Goal: Information Seeking & Learning: Learn about a topic

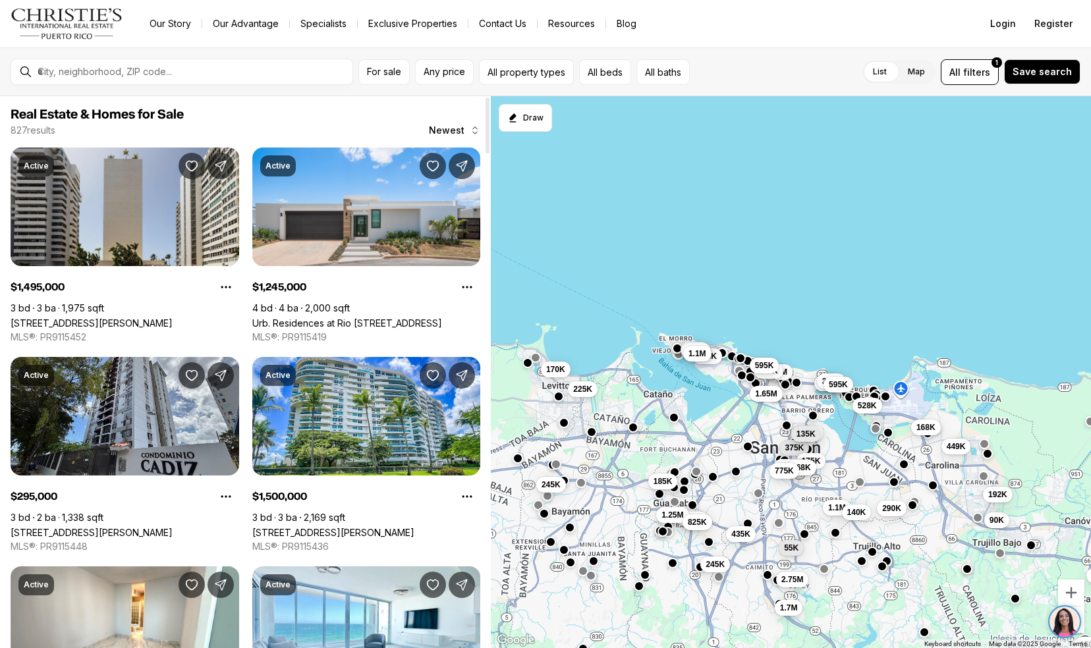
click at [65, 323] on link "[STREET_ADDRESS][PERSON_NAME]" at bounding box center [92, 323] width 162 height 11
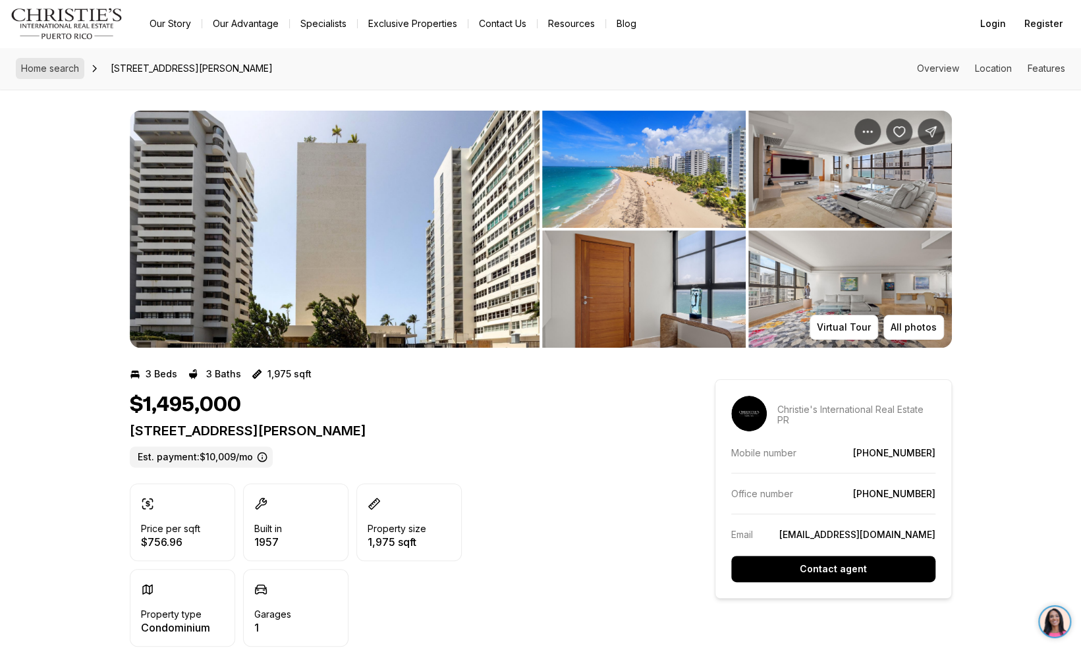
click at [61, 66] on span "Home search" at bounding box center [50, 68] width 58 height 11
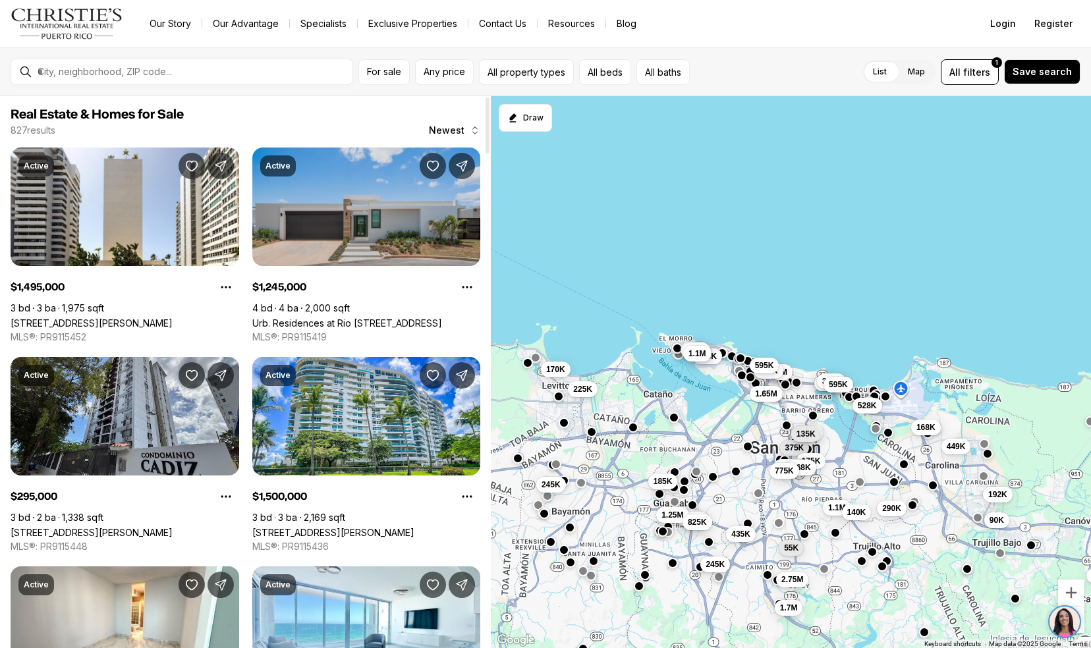
click at [279, 318] on link "Urb. Residences at Rio [STREET_ADDRESS]" at bounding box center [347, 323] width 190 height 11
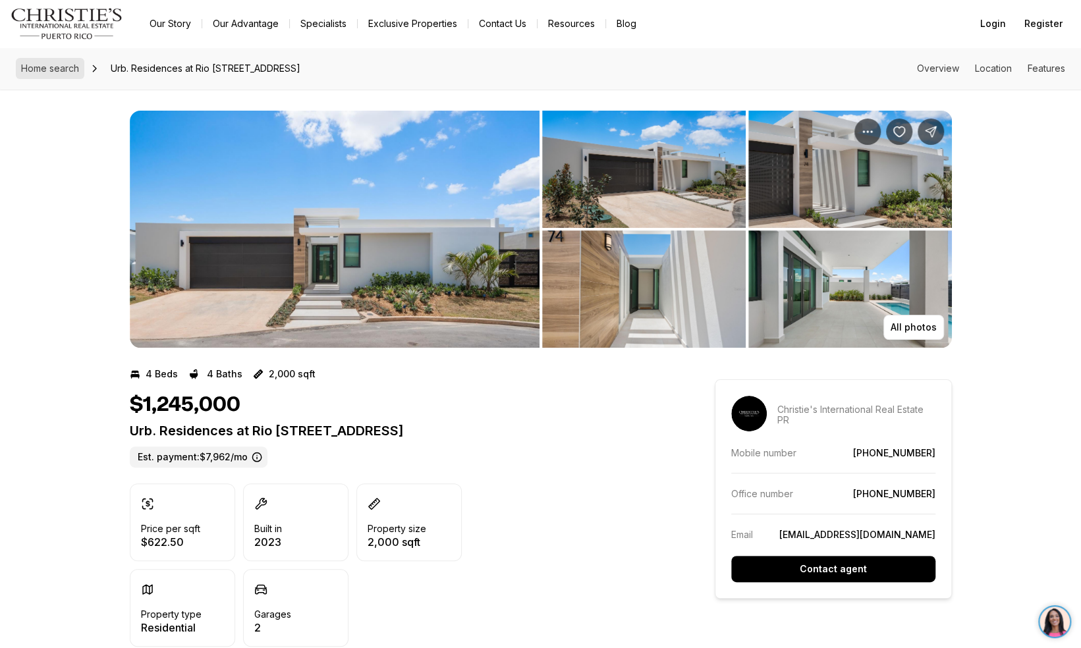
click at [38, 66] on span "Home search" at bounding box center [50, 68] width 58 height 11
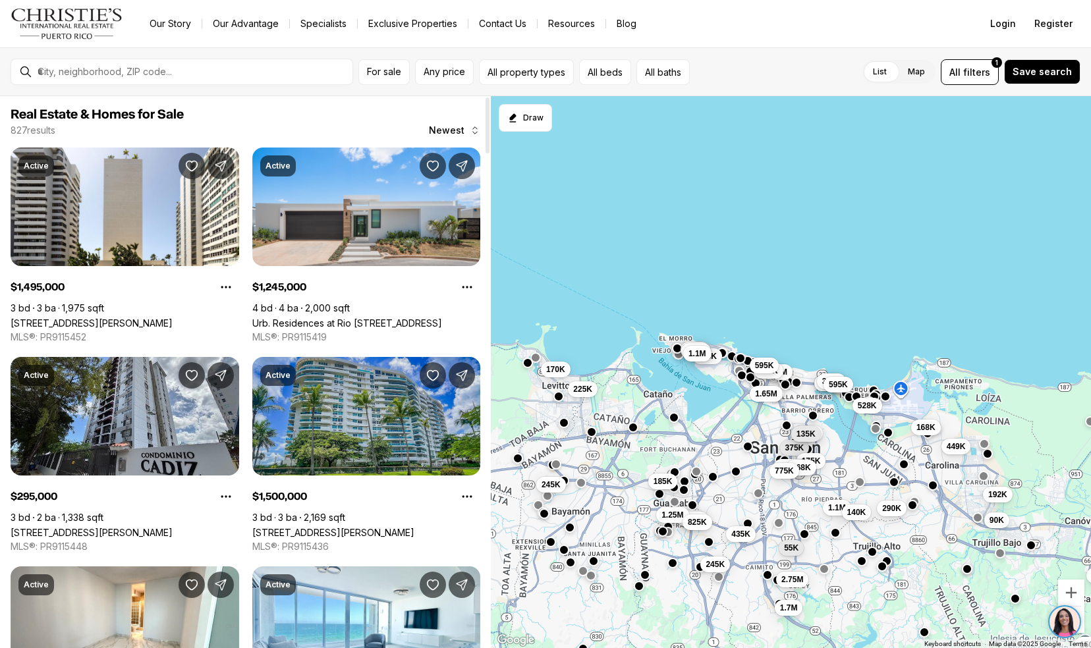
click at [289, 527] on link "550 AVENIDA CONSTITUCION #1210, SAN JUAN PR, 00901" at bounding box center [333, 532] width 162 height 11
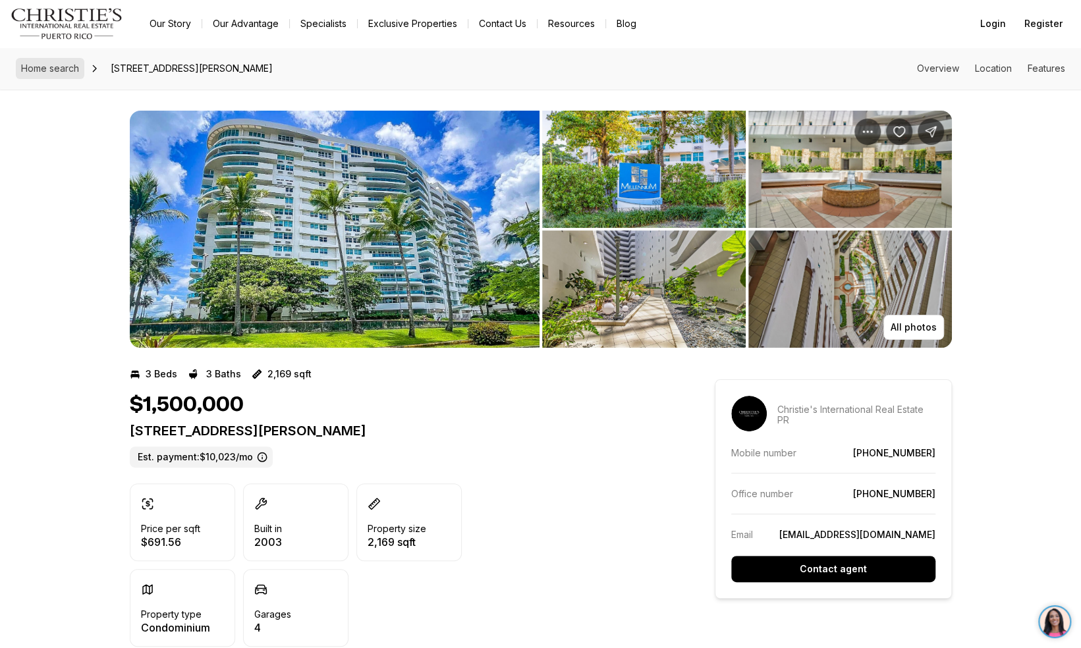
click at [56, 69] on span "Home search" at bounding box center [50, 68] width 58 height 11
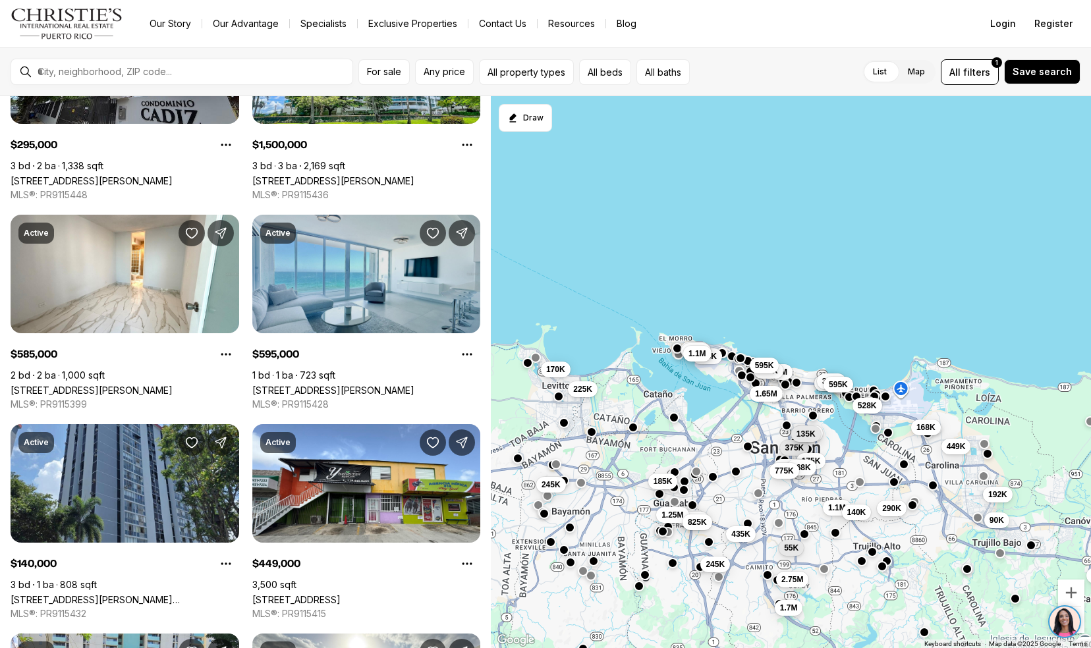
scroll to position [356, 0]
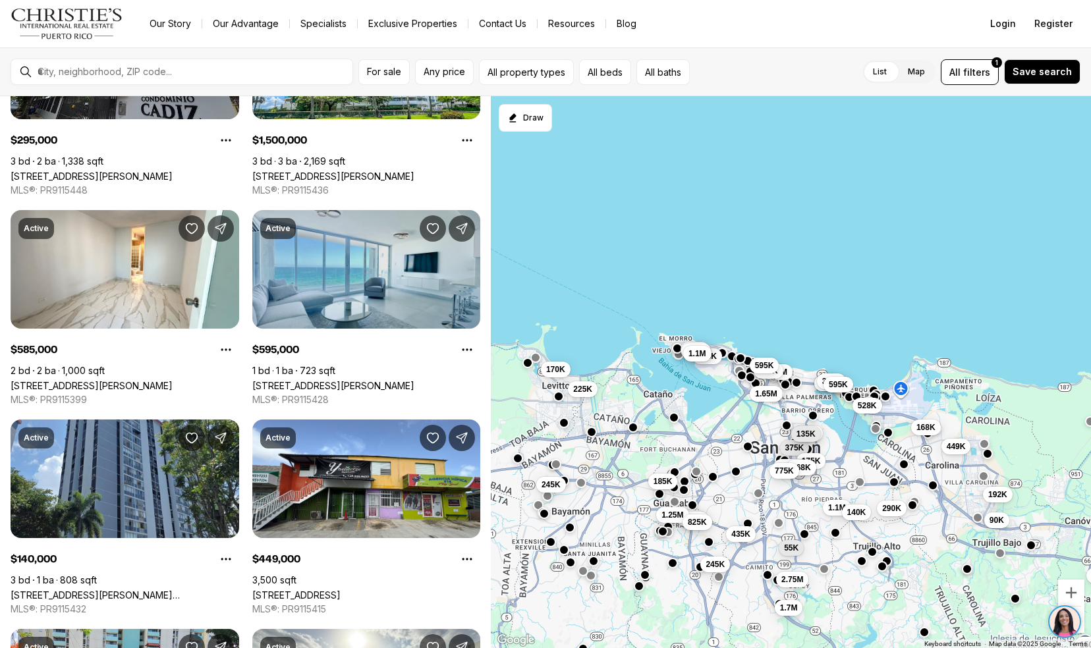
click at [289, 590] on link "[STREET_ADDRESS]" at bounding box center [296, 595] width 88 height 11
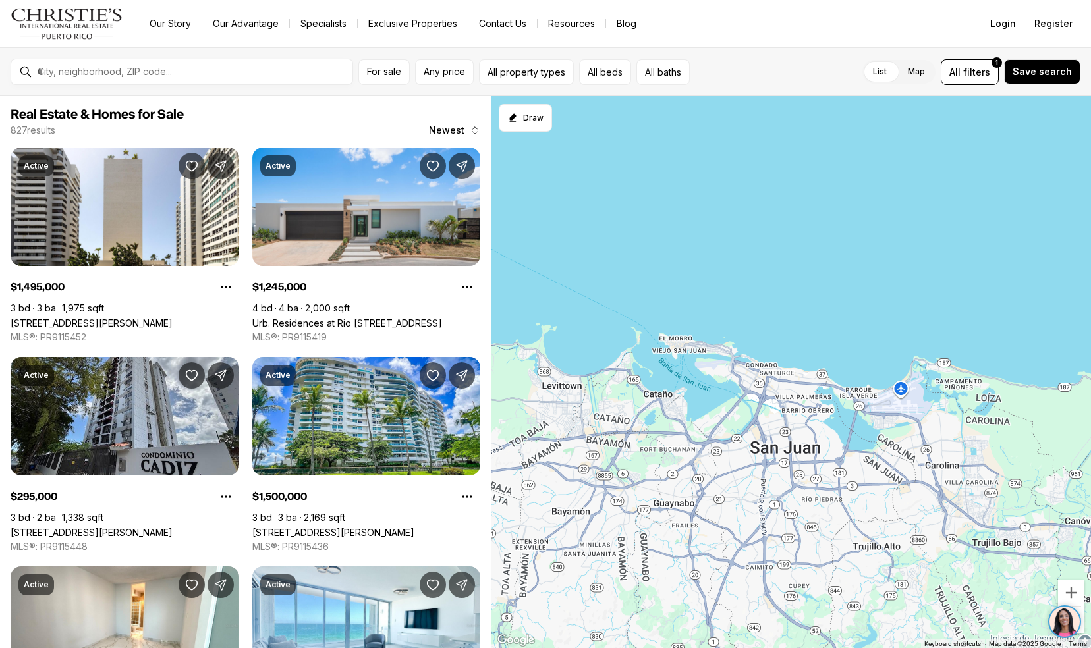
scroll to position [356, 0]
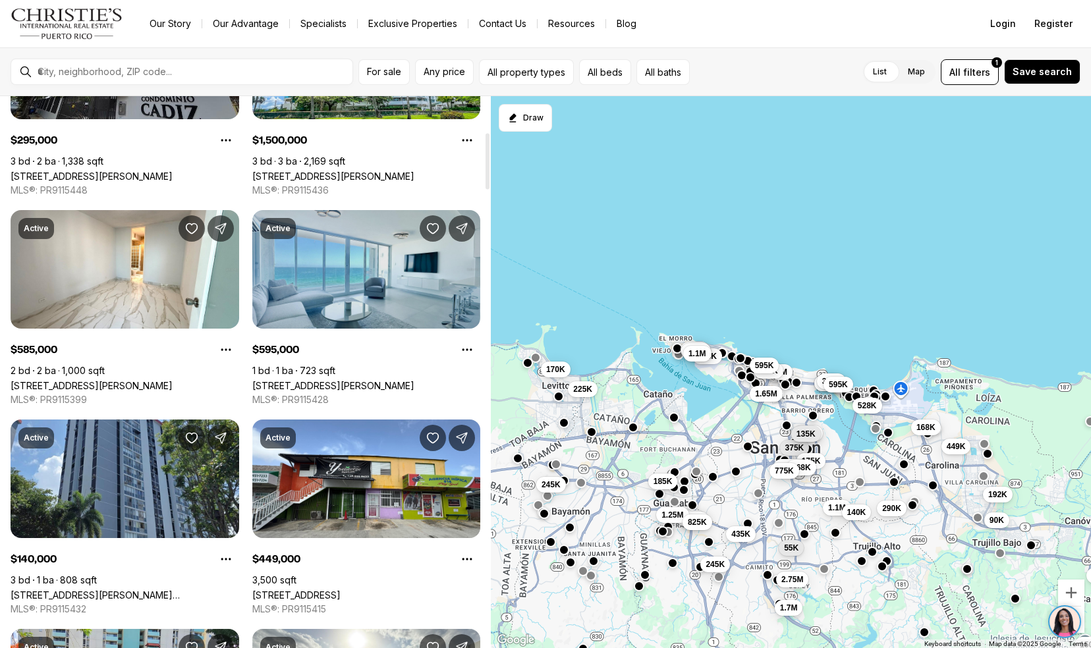
click at [276, 380] on link "[STREET_ADDRESS][PERSON_NAME]" at bounding box center [333, 385] width 162 height 11
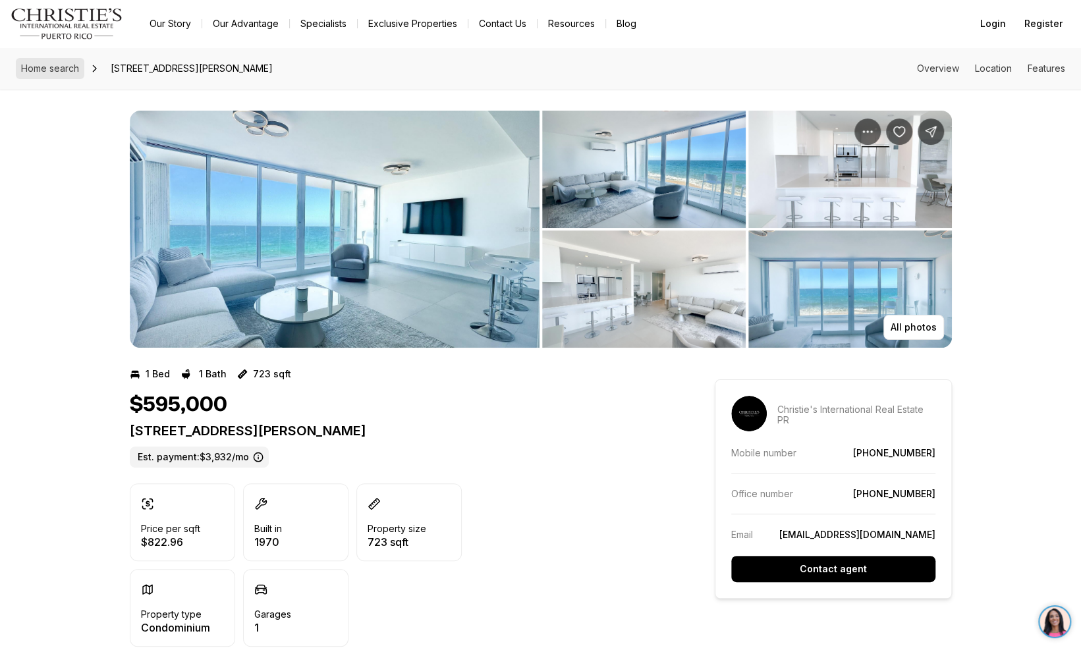
click at [49, 65] on span "Home search" at bounding box center [50, 68] width 58 height 11
